Goal: Use online tool/utility: Utilize a website feature to perform a specific function

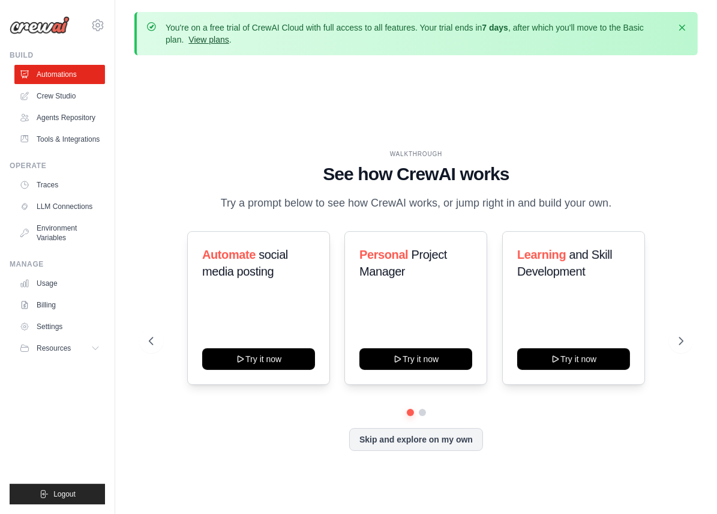
click at [188, 40] on link "View plans" at bounding box center [208, 40] width 40 height 10
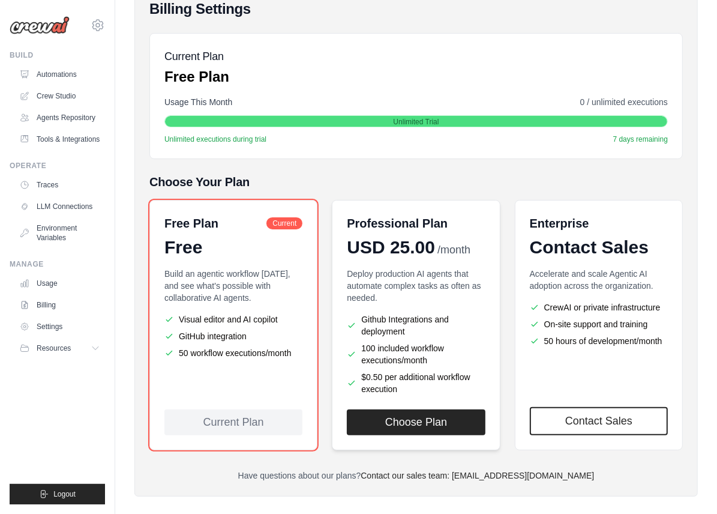
scroll to position [171, 0]
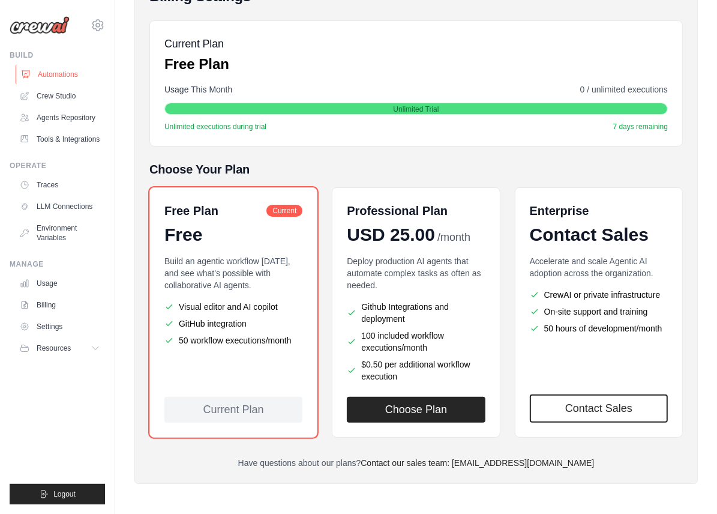
click at [55, 69] on link "Automations" at bounding box center [61, 74] width 91 height 19
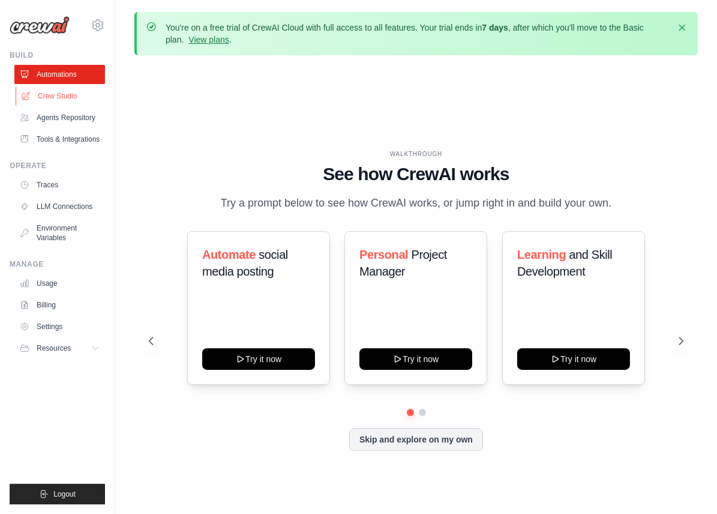
click at [55, 93] on link "Crew Studio" at bounding box center [61, 95] width 91 height 19
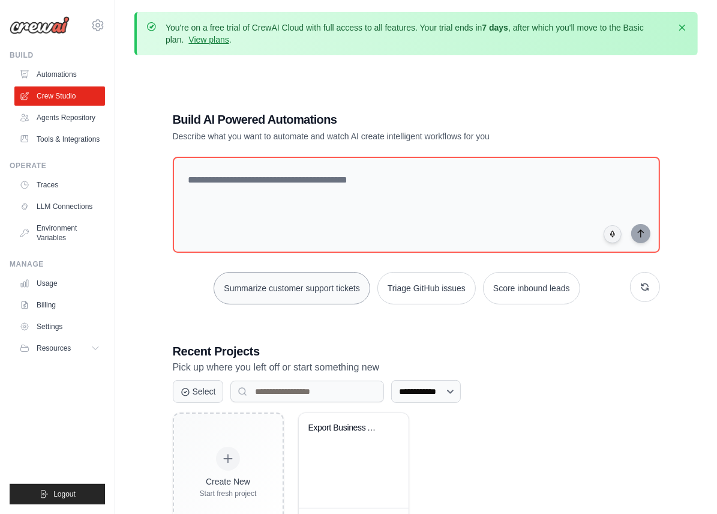
scroll to position [77, 0]
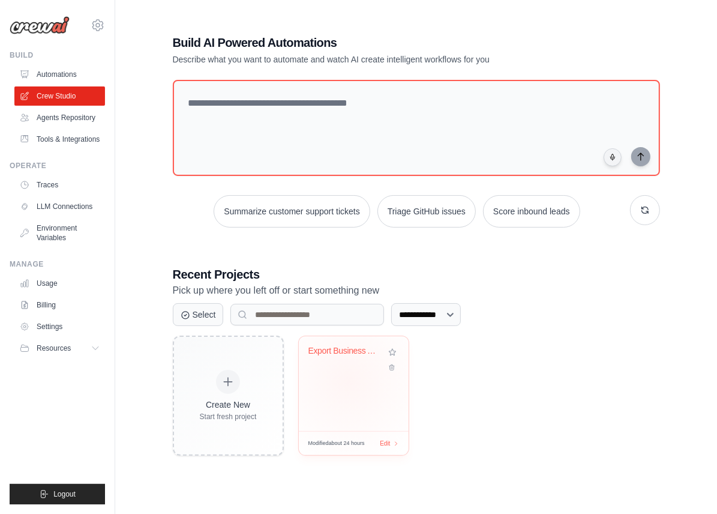
click at [348, 380] on div "Export Business AI Manager" at bounding box center [354, 383] width 110 height 95
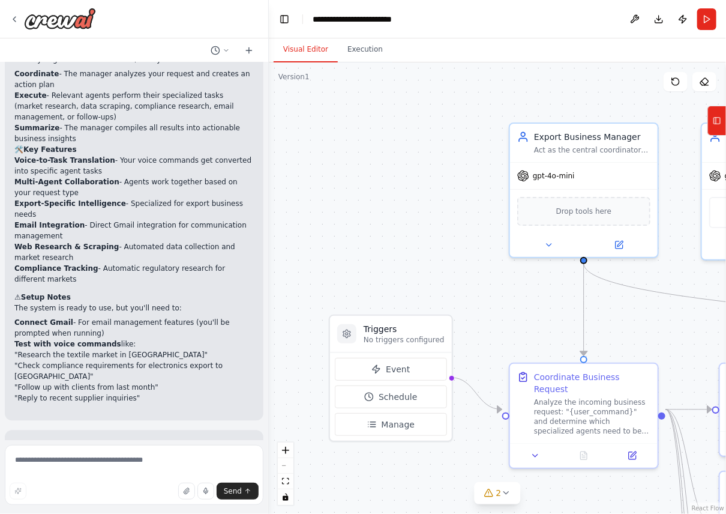
scroll to position [1191, 0]
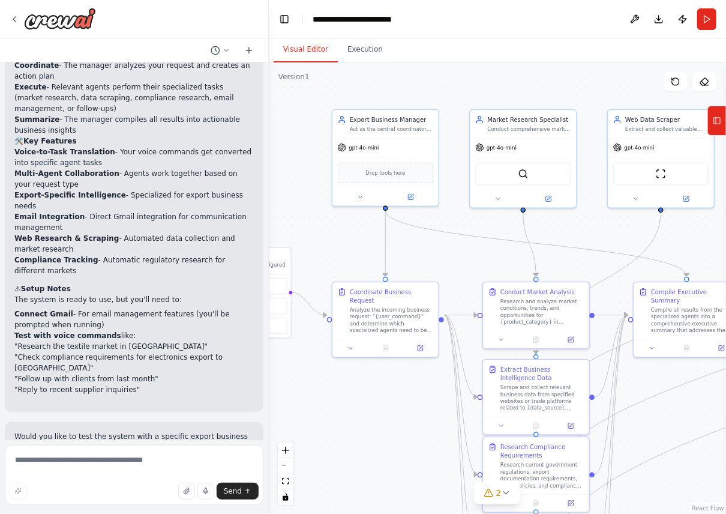
drag, startPoint x: 535, startPoint y: 297, endPoint x: 357, endPoint y: 232, distance: 189.7
click at [357, 232] on div ".deletable-edge-delete-btn { width: 20px; height: 20px; border: 0px solid #ffff…" at bounding box center [497, 287] width 457 height 451
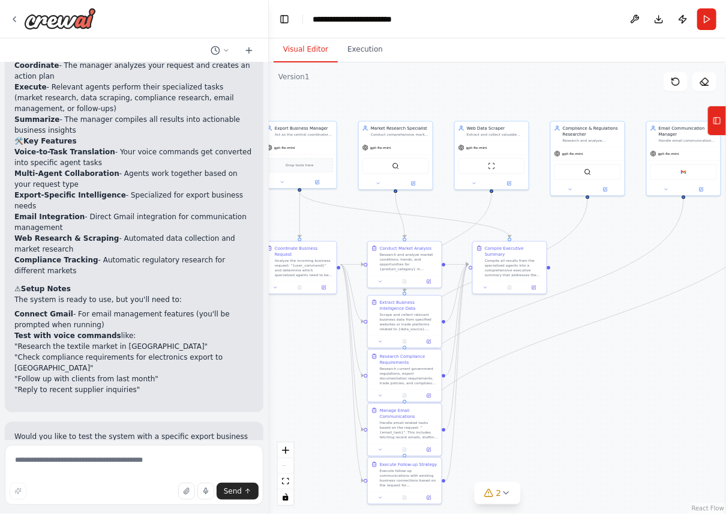
drag, startPoint x: 546, startPoint y: 237, endPoint x: 451, endPoint y: 206, distance: 99.8
click at [451, 206] on div ".deletable-edge-delete-btn { width: 20px; height: 20px; border: 0px solid #ffff…" at bounding box center [497, 287] width 457 height 451
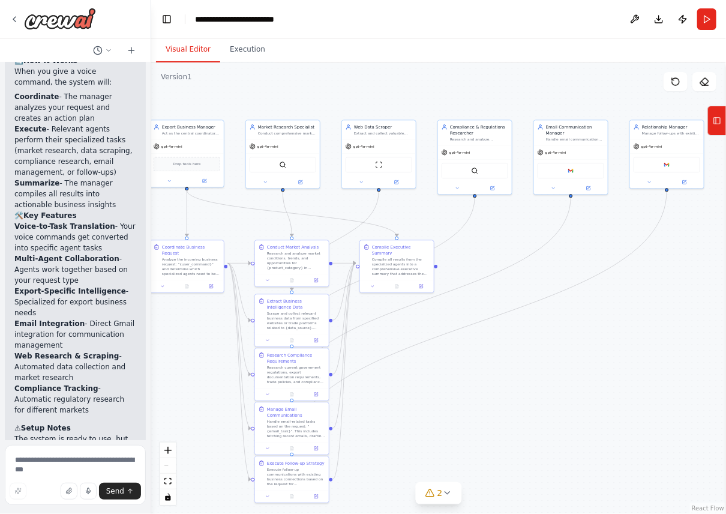
scroll to position [1727, 0]
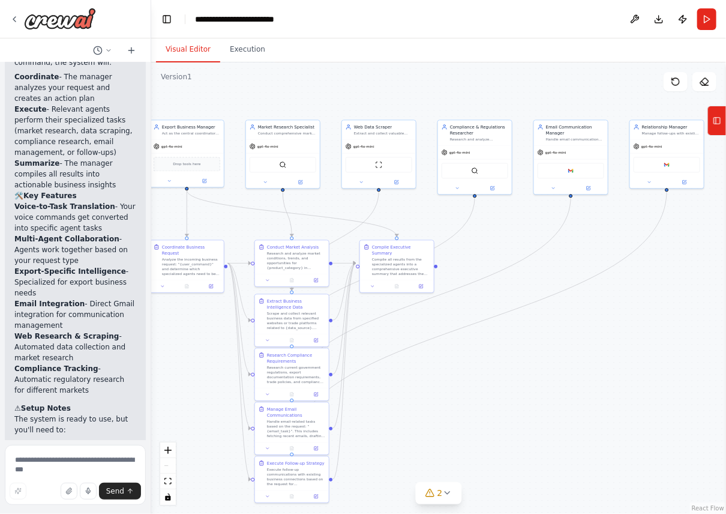
drag, startPoint x: 266, startPoint y: 211, endPoint x: 151, endPoint y: 224, distance: 115.4
click at [151, 224] on div "i want to build a system where i have a manager ai to which i can give commands…" at bounding box center [363, 257] width 726 height 514
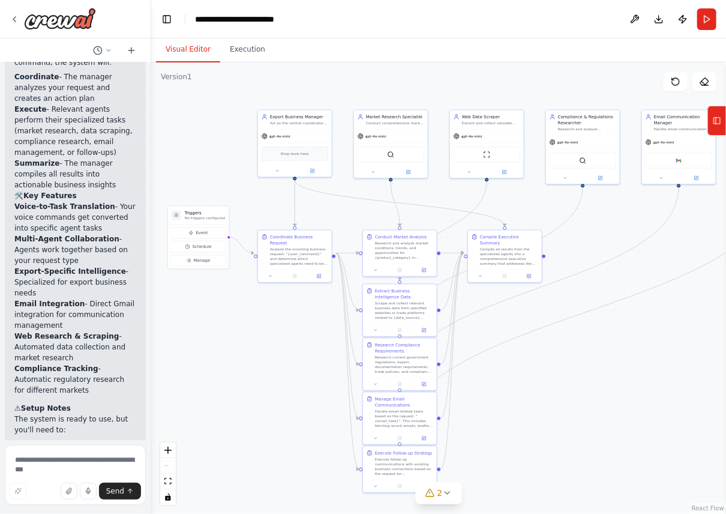
drag, startPoint x: 451, startPoint y: 382, endPoint x: 559, endPoint y: 371, distance: 108.5
click at [559, 371] on div ".deletable-edge-delete-btn { width: 20px; height: 20px; border: 0px solid #ffff…" at bounding box center [438, 287] width 575 height 451
